Goal: Use online tool/utility: Utilize a website feature to perform a specific function

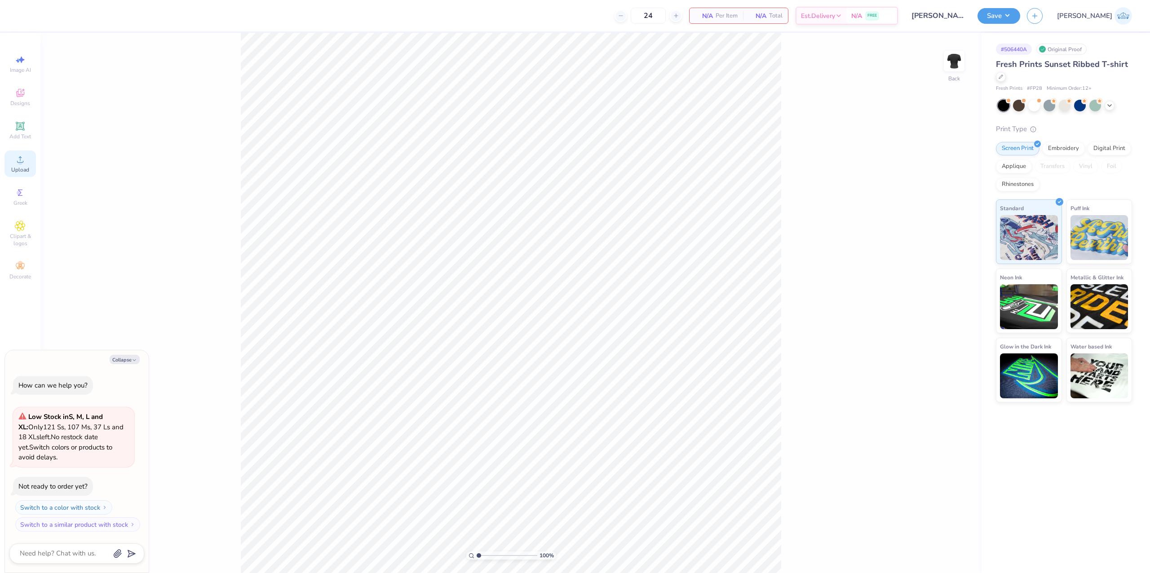
click at [33, 172] on div "Upload" at bounding box center [19, 163] width 31 height 26
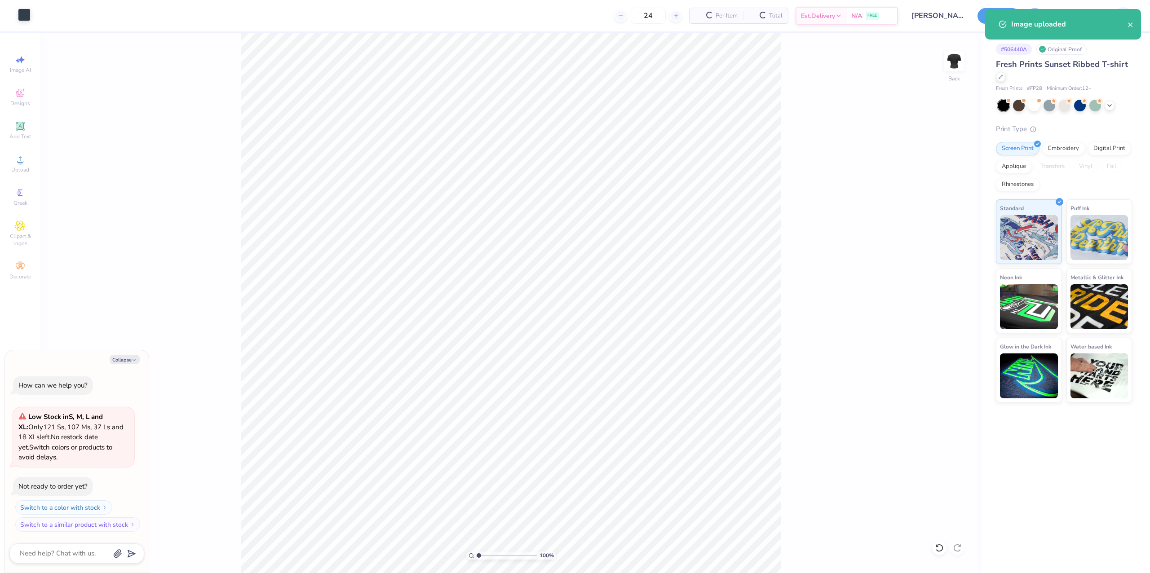
click at [26, 17] on div at bounding box center [24, 15] width 13 height 13
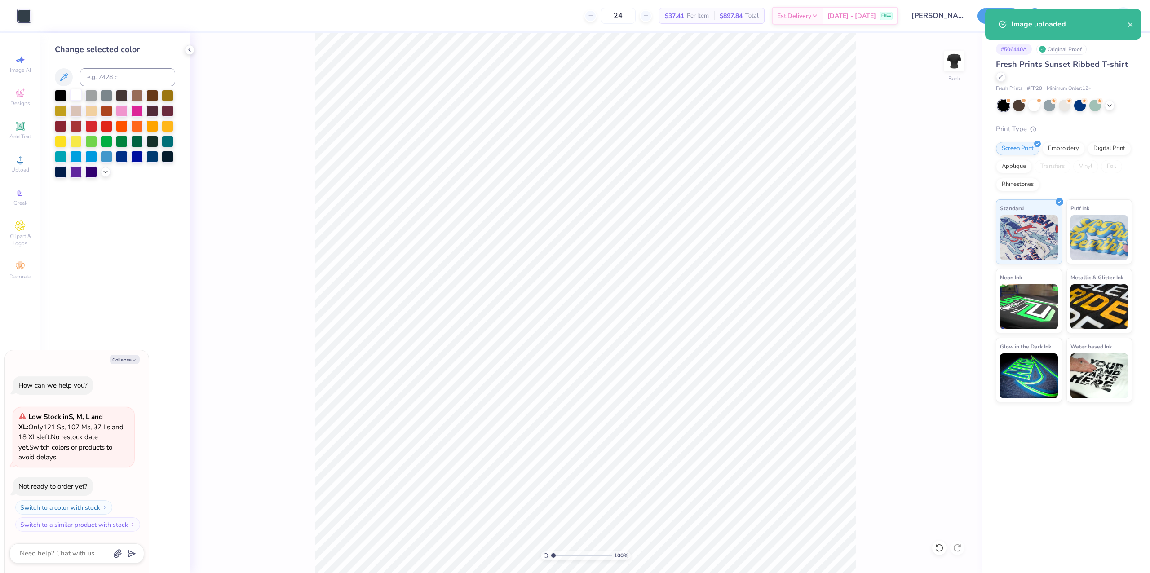
click at [73, 92] on div at bounding box center [76, 95] width 12 height 12
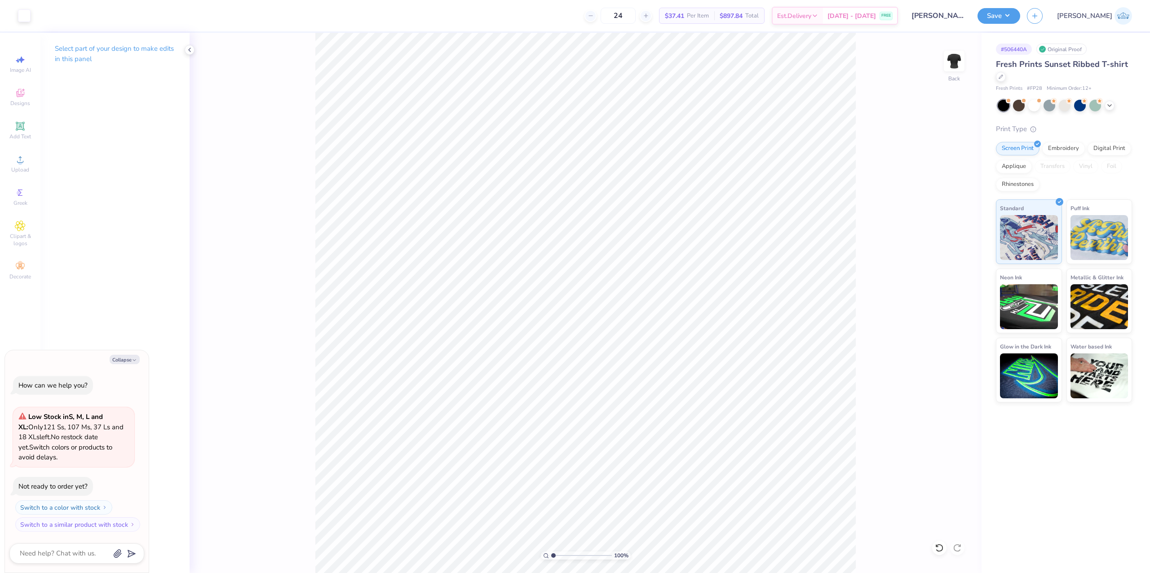
type textarea "x"
click at [952, 320] on icon at bounding box center [958, 318] width 13 height 11
click at [942, 259] on input "6.98" at bounding box center [948, 261] width 32 height 13
type input "7"
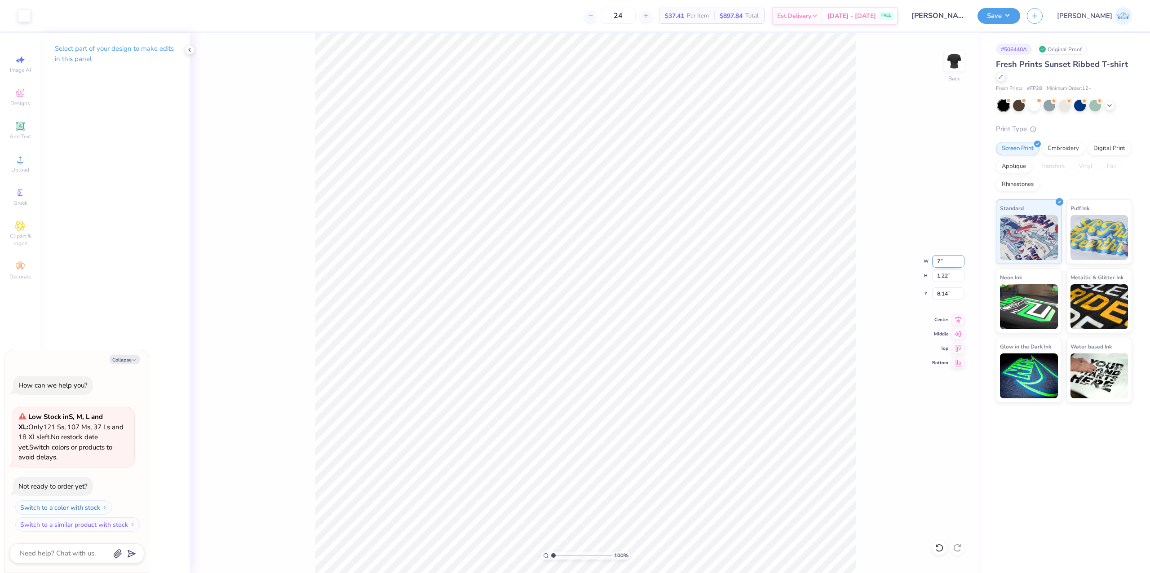
type textarea "x"
type input "7.00"
type textarea "x"
click at [941, 295] on input "8.14" at bounding box center [948, 293] width 32 height 13
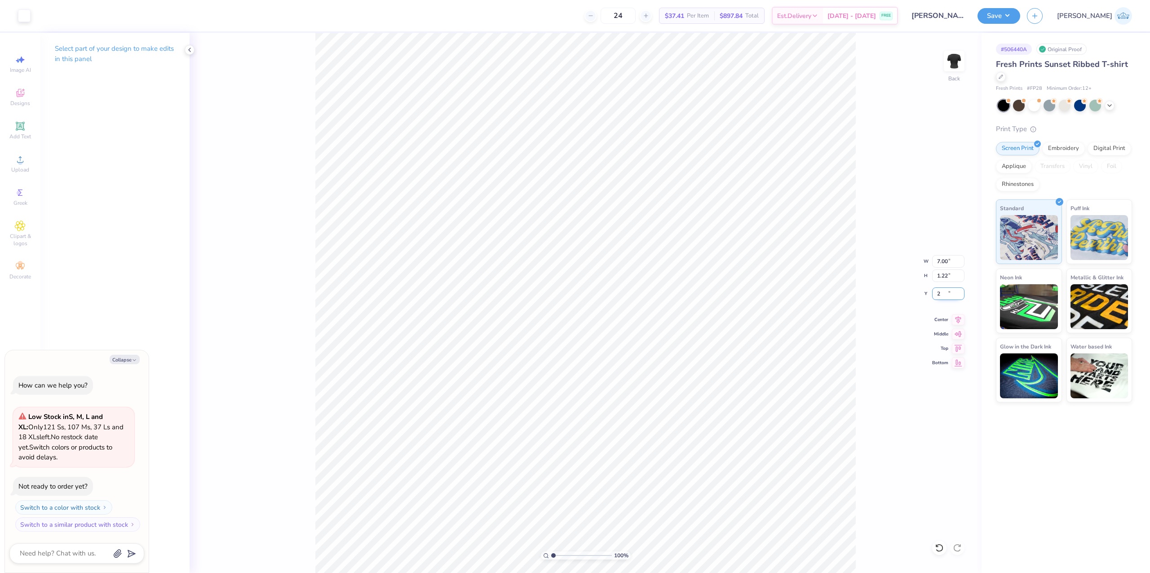
type input "2"
type textarea "x"
type input "2.00"
type textarea "x"
click at [938, 293] on input "2.00" at bounding box center [948, 293] width 32 height 13
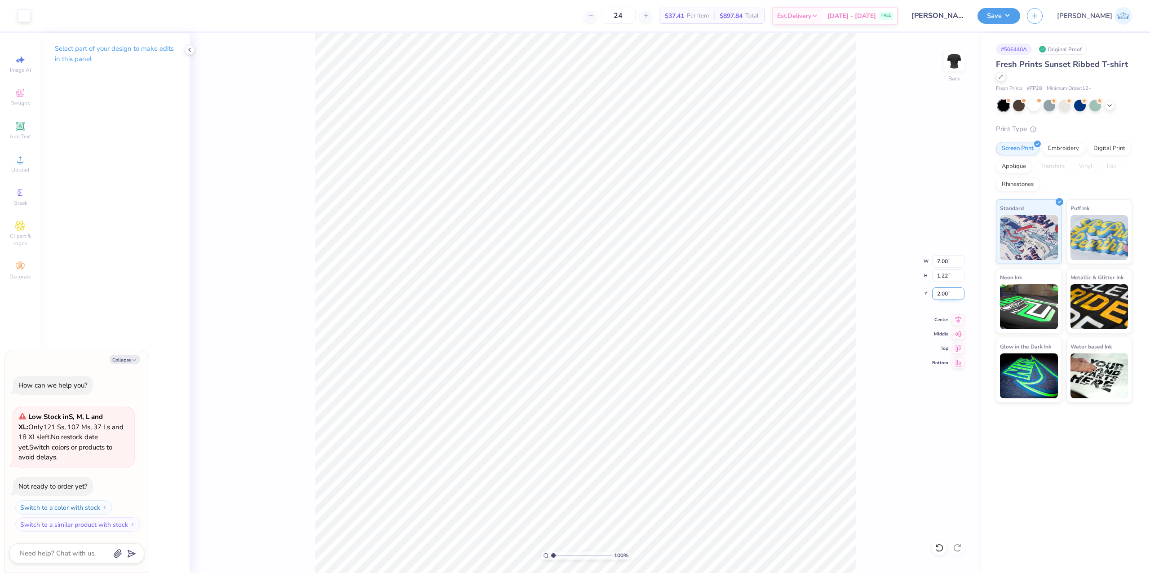
click at [938, 293] on input "2.00" at bounding box center [948, 293] width 32 height 13
type input "3"
type textarea "x"
type input "3.00"
type textarea "x"
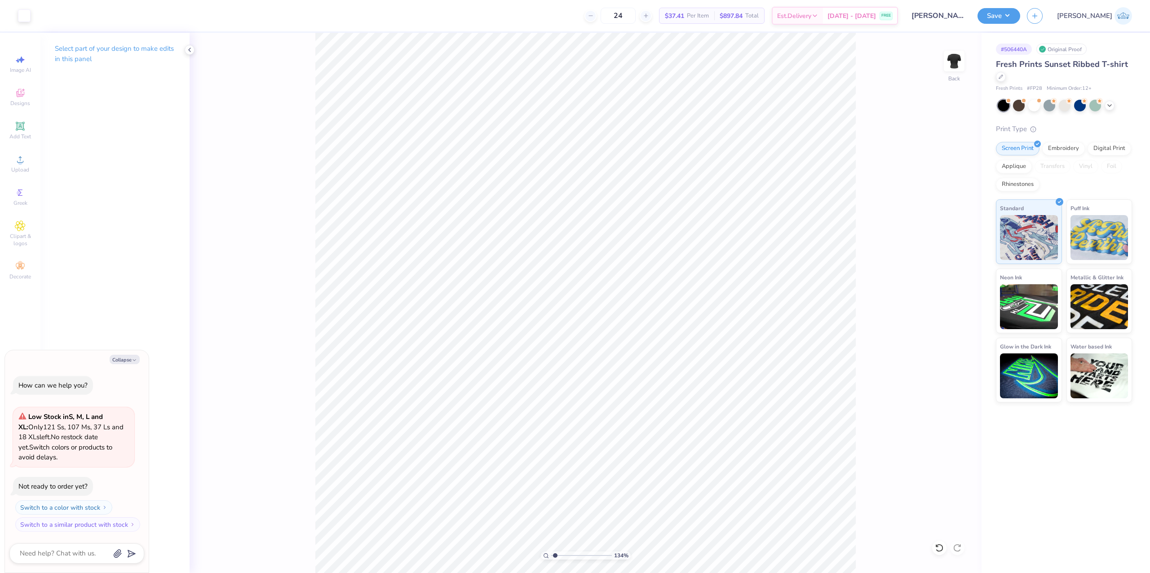
type input "1.34"
click at [555, 552] on input "range" at bounding box center [581, 555] width 61 height 8
type textarea "x"
click at [939, 259] on input "7.00" at bounding box center [948, 261] width 32 height 13
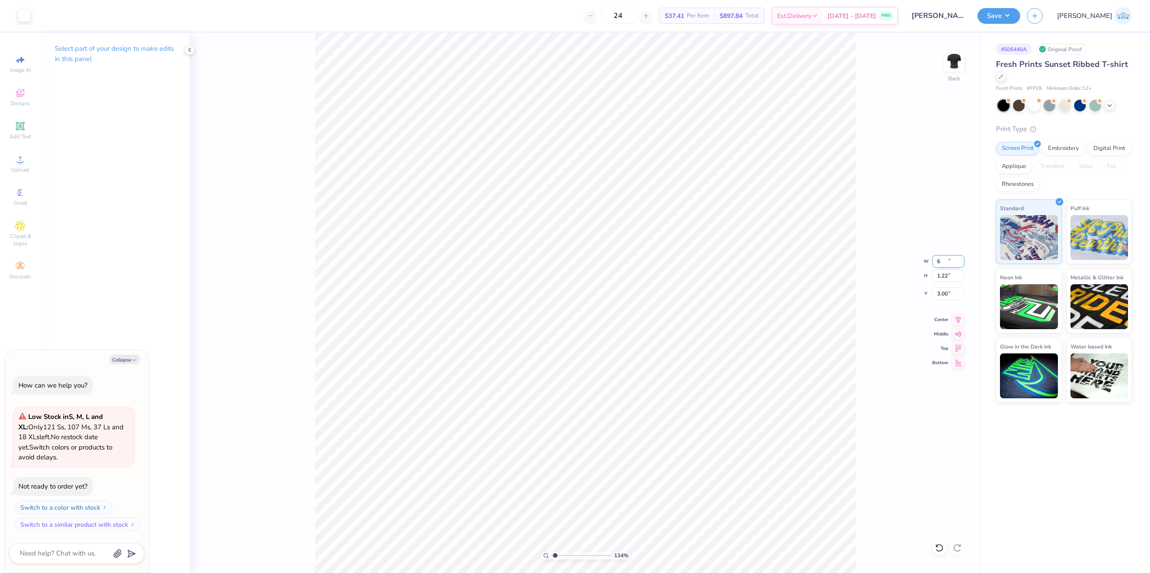
type input "6"
type textarea "x"
type input "6.00"
type input "1.05"
type input "3.09"
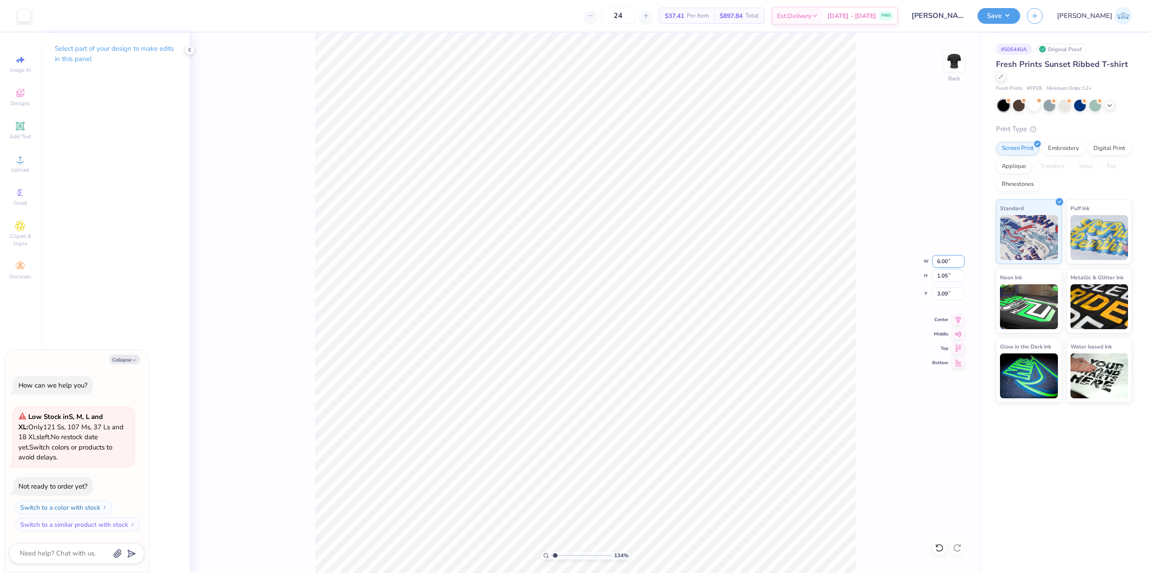
click at [939, 259] on input "6.00" at bounding box center [948, 261] width 32 height 13
click at [945, 301] on div "134 % Back W 6.00 6.00 " H 1.05 1.05 " Y 3.09 3.09 " Center Middle Top Bottom" at bounding box center [585, 303] width 792 height 540
click at [945, 301] on div "134 % Back W 6.00 H 1.05 Y 3.09 Center Middle Top Bottom" at bounding box center [585, 303] width 792 height 540
type textarea "x"
click at [936, 255] on input "6.00" at bounding box center [948, 261] width 32 height 13
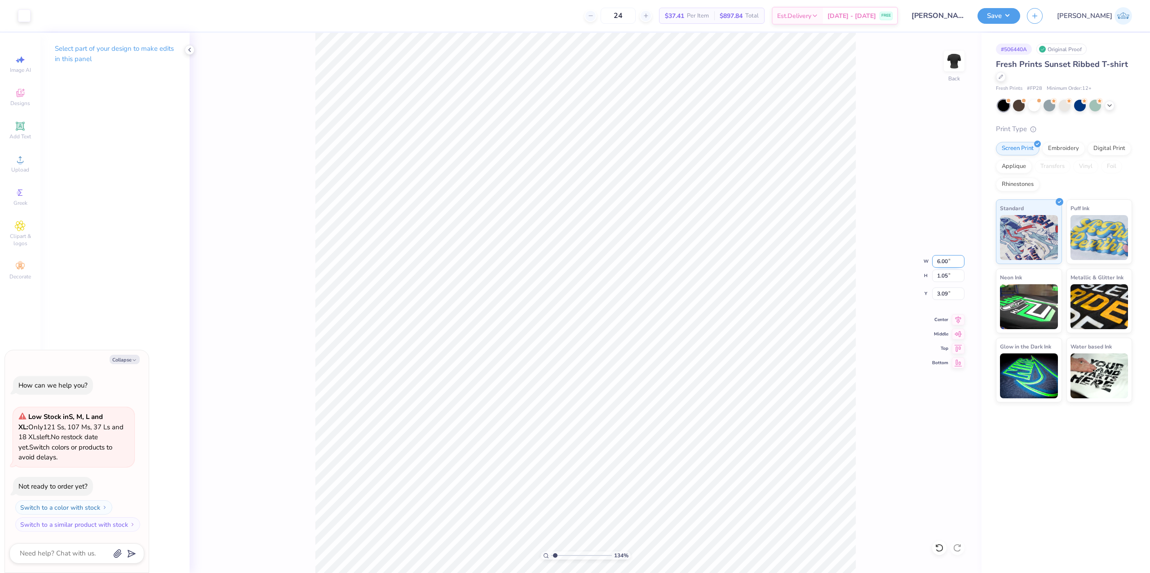
click at [936, 255] on input "6.00" at bounding box center [948, 261] width 32 height 13
type input "5.5"
type textarea "x"
type input "5.50"
type input "0.96"
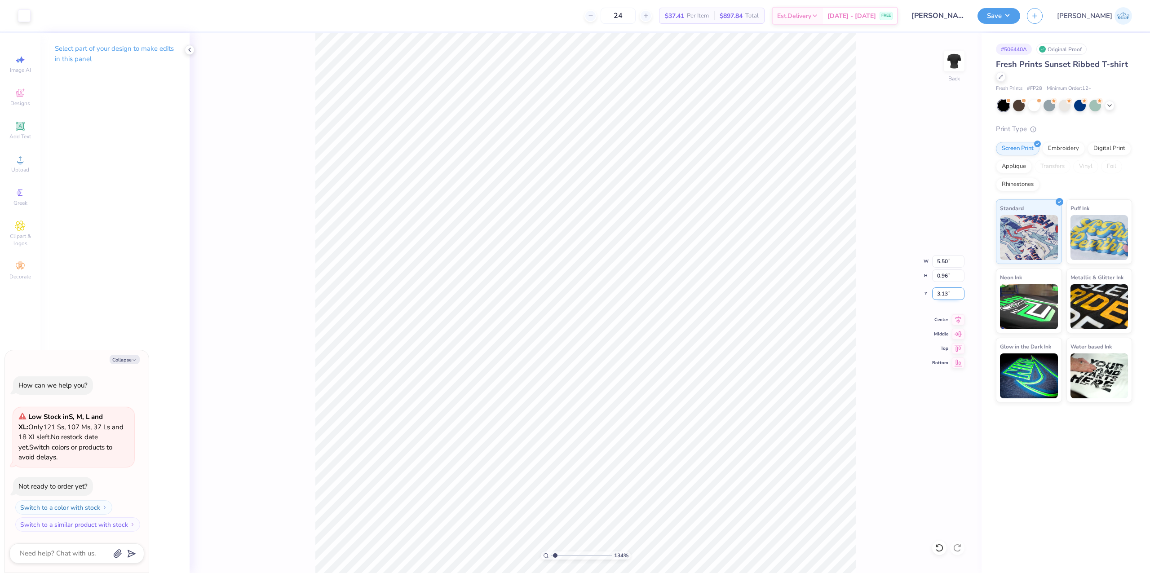
click at [938, 294] on input "3.13" at bounding box center [948, 293] width 32 height 13
type input "3"
type textarea "x"
type input "3.00"
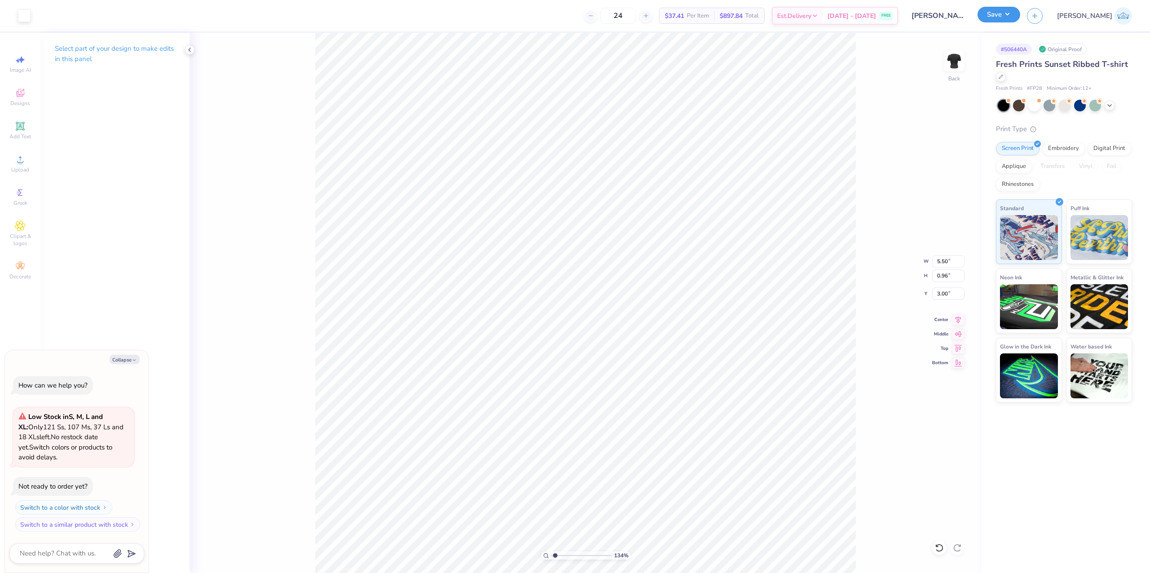
click at [1020, 19] on button "Save" at bounding box center [998, 15] width 43 height 16
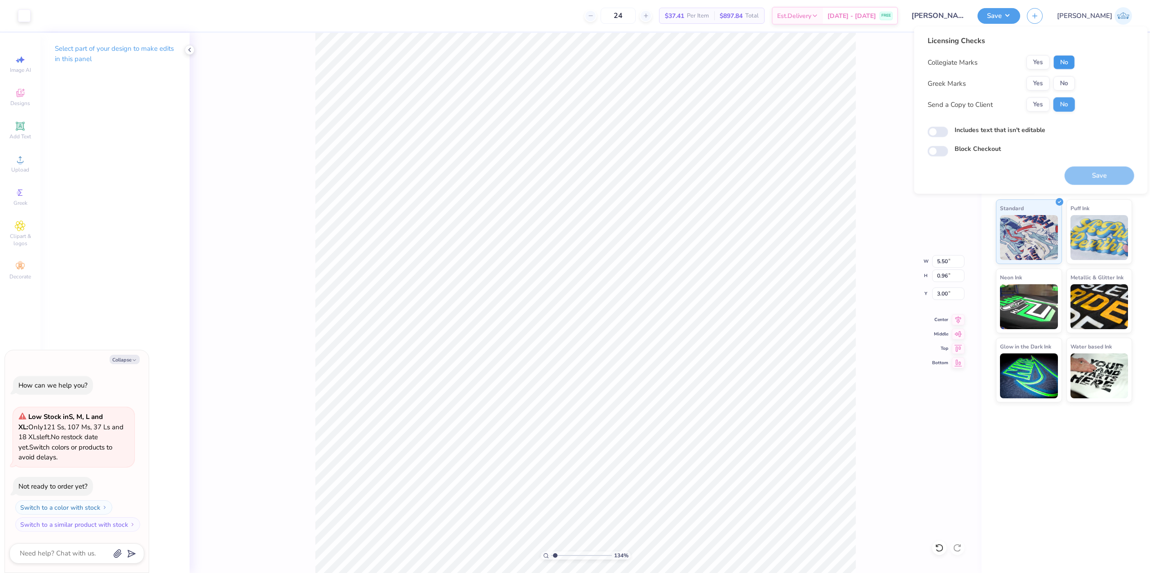
click at [1060, 63] on button "No" at bounding box center [1064, 62] width 22 height 14
click at [1050, 77] on div "Yes No" at bounding box center [1050, 83] width 48 height 14
click at [1044, 79] on button "Yes" at bounding box center [1037, 83] width 23 height 14
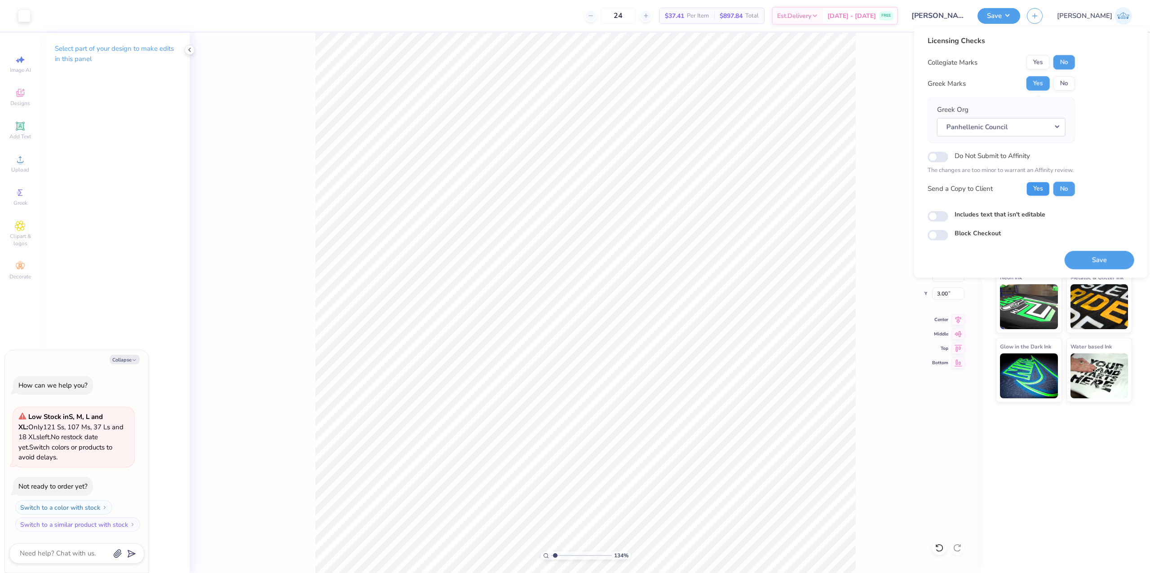
click at [1040, 189] on button "Yes" at bounding box center [1037, 188] width 23 height 14
type textarea "x"
click at [940, 221] on input "Includes text that isn't editable" at bounding box center [937, 216] width 21 height 11
checkbox input "true"
click at [1085, 260] on button "Save" at bounding box center [1099, 260] width 70 height 18
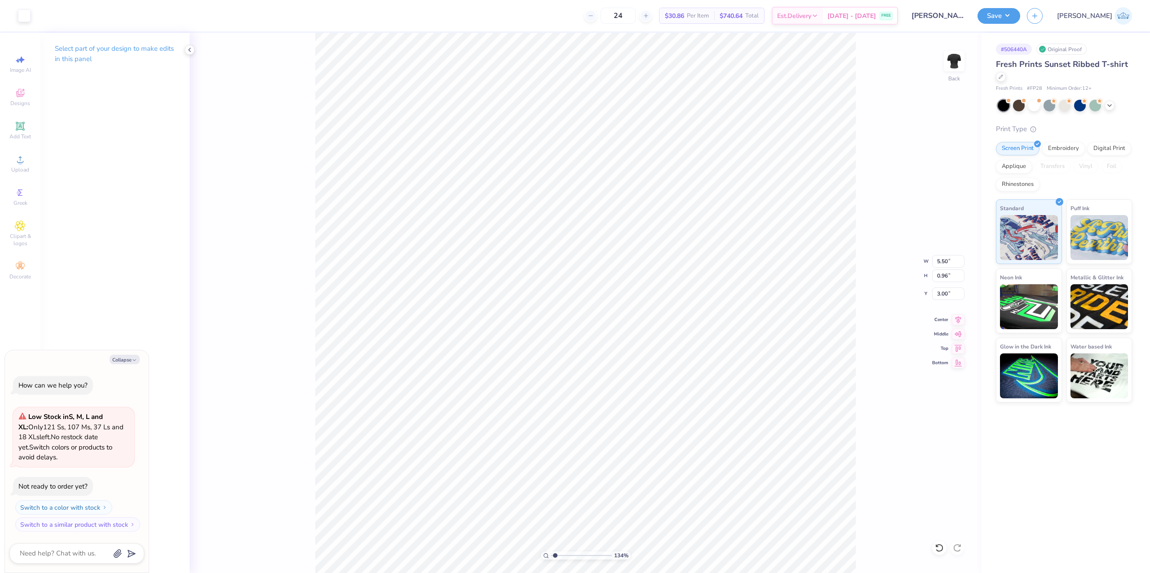
type textarea "x"
